Goal: Task Accomplishment & Management: Use online tool/utility

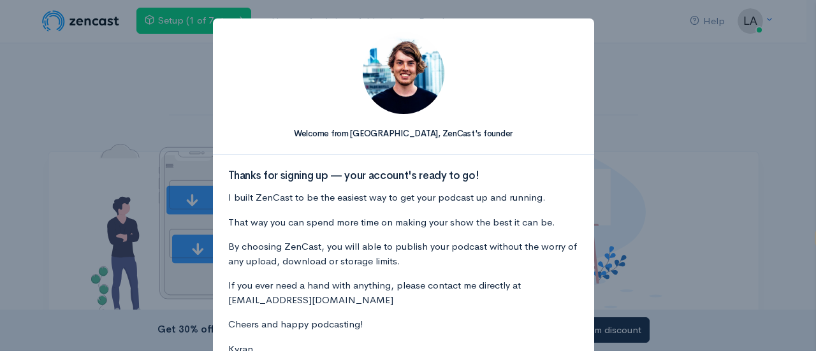
select select "da"
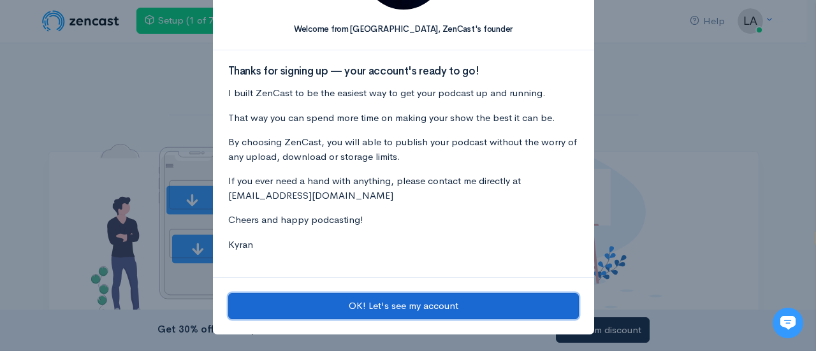
click at [411, 298] on button "OK! Let's see my account" at bounding box center [403, 306] width 351 height 26
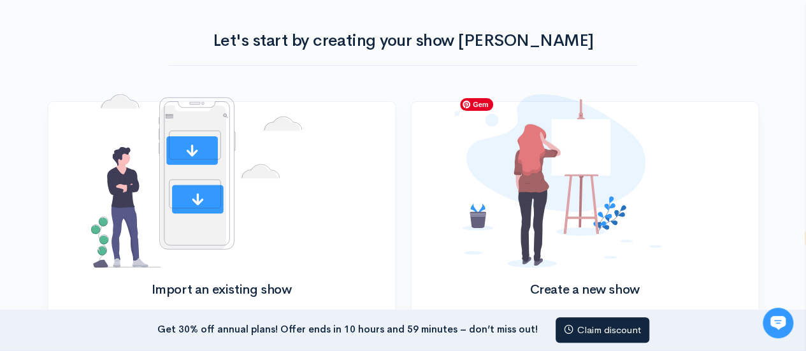
scroll to position [250, 0]
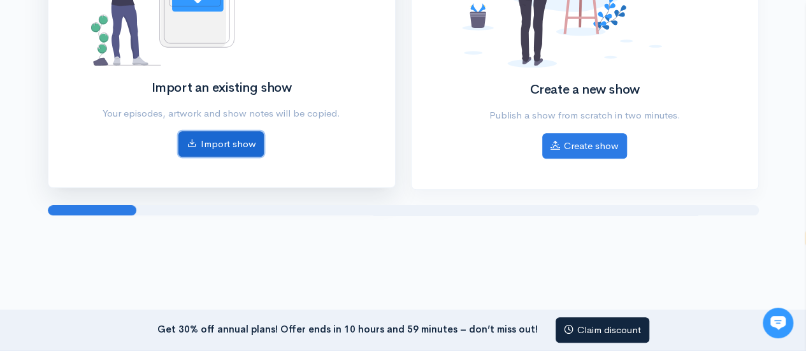
click at [236, 135] on link "Import show" at bounding box center [220, 144] width 85 height 26
